Goal: Communication & Community: Answer question/provide support

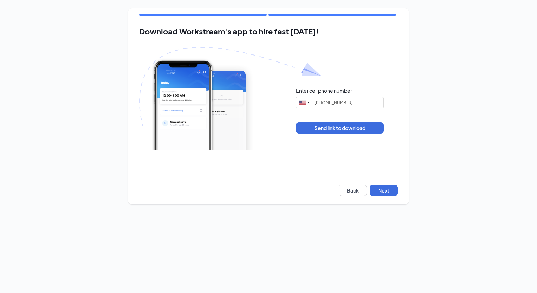
type input "[PHONE_NUMBER]"
click at [378, 190] on button "Next" at bounding box center [384, 190] width 28 height 11
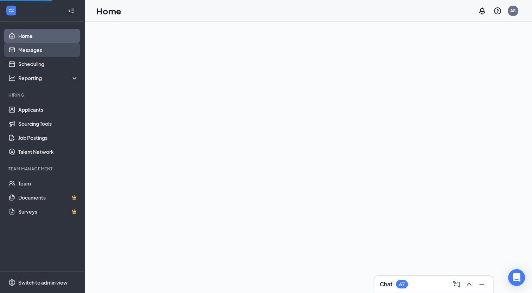
click at [46, 48] on link "Messages" at bounding box center [48, 50] width 60 height 14
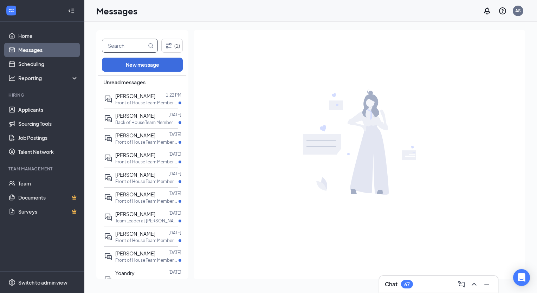
click at [119, 48] on input "text" at bounding box center [124, 45] width 44 height 13
type input "easton"
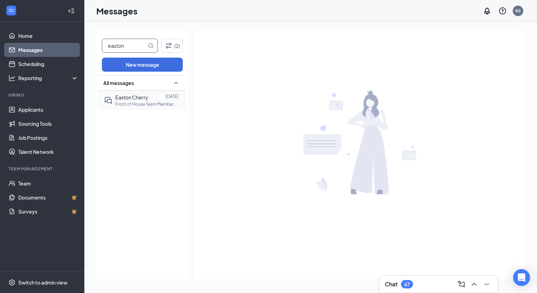
click at [143, 107] on p "Front of House Team Member at [PERSON_NAME]" at bounding box center [146, 104] width 63 height 6
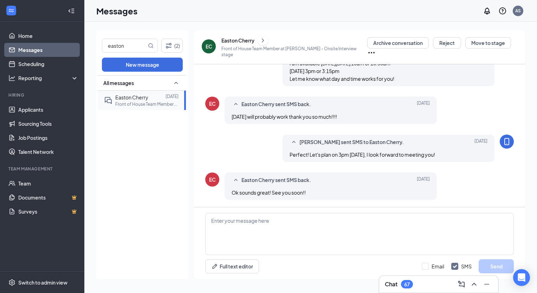
scroll to position [268, 0]
click at [253, 220] on textarea at bounding box center [359, 234] width 308 height 42
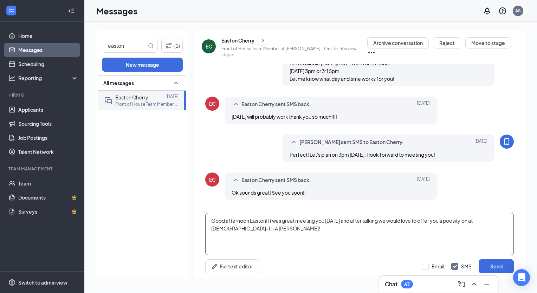
drag, startPoint x: 460, startPoint y: 223, endPoint x: 465, endPoint y: 223, distance: 5.6
click at [465, 223] on textarea "Good afternoon Easton! It was great meeting you [DATE] and after talking we wou…" at bounding box center [359, 234] width 308 height 42
click at [248, 229] on textarea "Good afternoon, [GEOGRAPHIC_DATA]! It was great meeting you [DATE] and after ta…" at bounding box center [359, 234] width 308 height 42
type textarea "Good afternoon, [GEOGRAPHIC_DATA]! It was great meeting you [DATE] and after ta…"
click at [498, 268] on button "Send" at bounding box center [496, 266] width 35 height 14
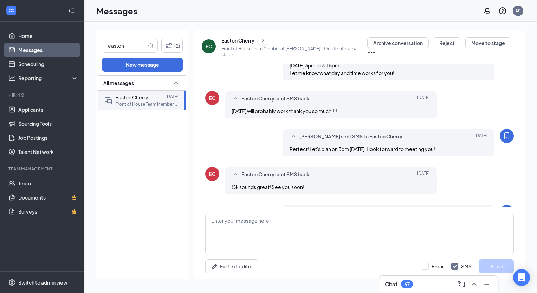
scroll to position [313, 0]
